Goal: Information Seeking & Learning: Learn about a topic

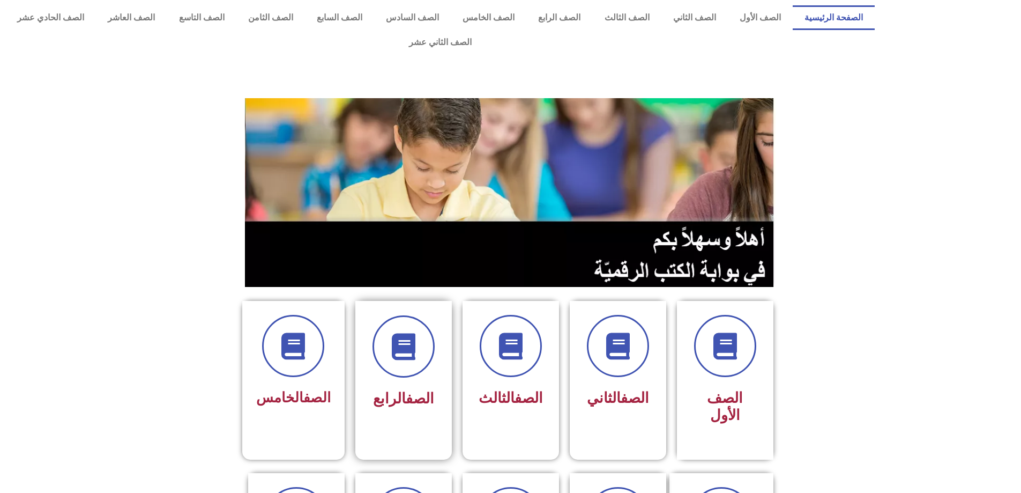
click at [451, 341] on div "الصف الرابع" at bounding box center [403, 372] width 96 height 142
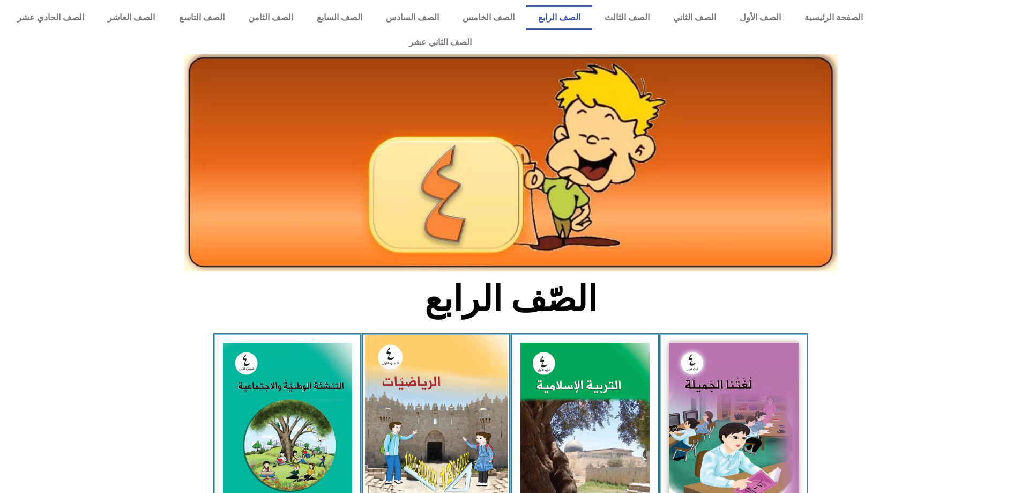
click at [447, 341] on img at bounding box center [436, 423] width 143 height 179
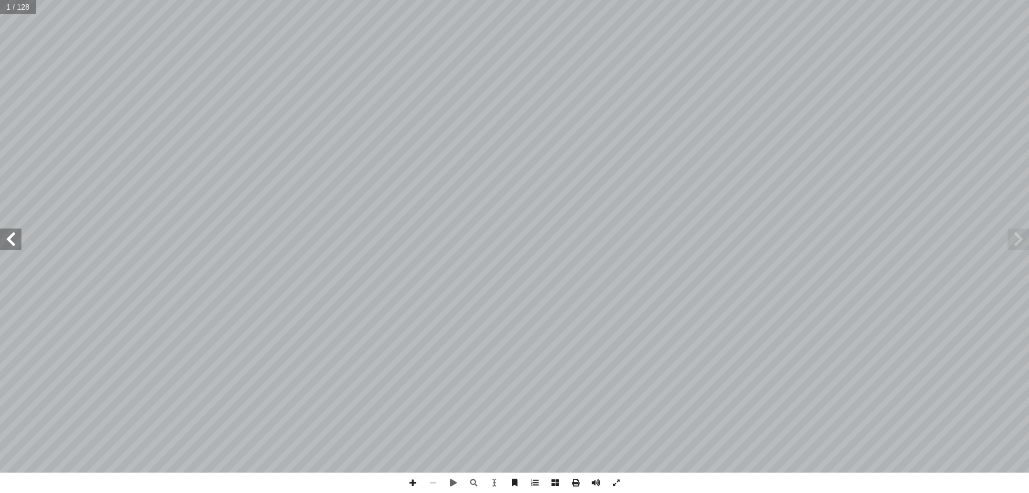
click at [12, 236] on span at bounding box center [10, 238] width 21 height 21
click at [13, 236] on span at bounding box center [10, 238] width 21 height 21
click at [19, 246] on span at bounding box center [10, 238] width 21 height 21
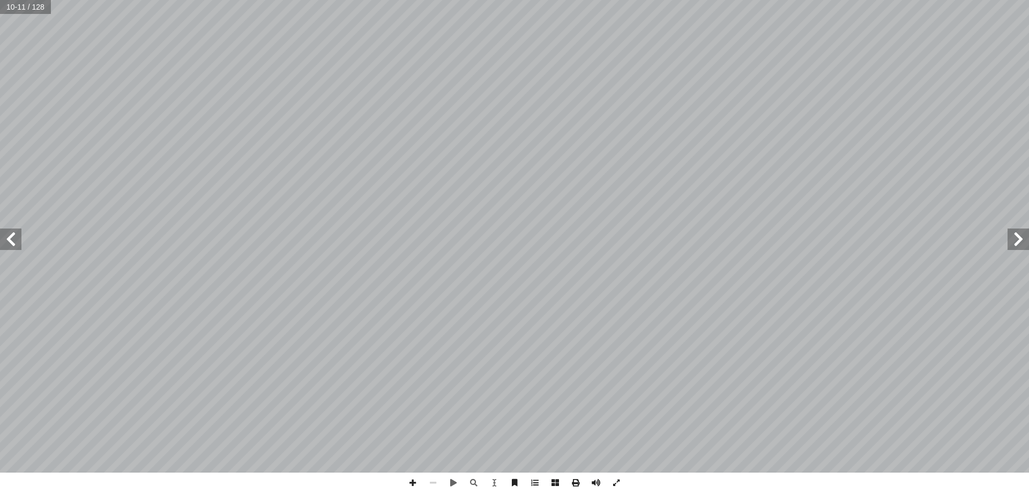
click at [18, 247] on span at bounding box center [10, 238] width 21 height 21
click at [1018, 247] on span at bounding box center [1018, 238] width 21 height 21
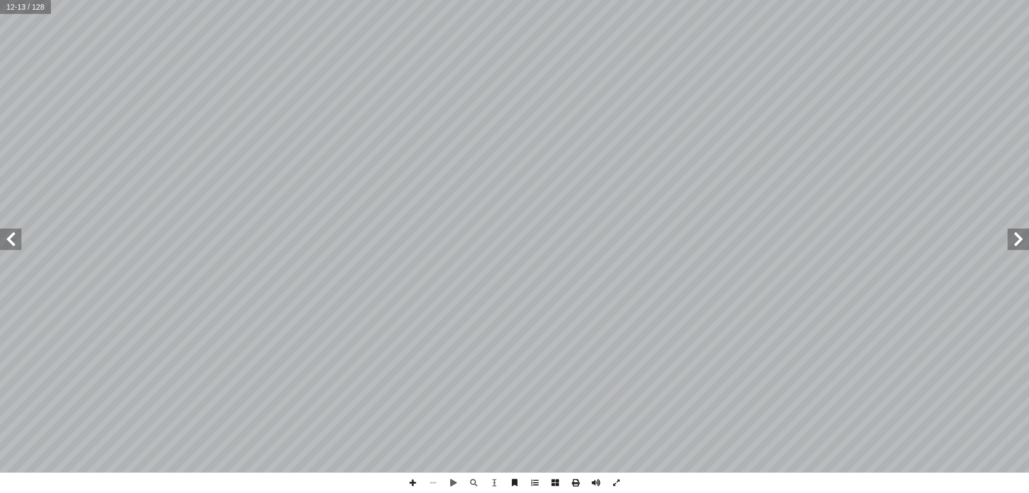
click at [1018, 247] on span at bounding box center [1018, 238] width 21 height 21
click at [16, 248] on span at bounding box center [10, 238] width 21 height 21
